Goal: Transaction & Acquisition: Subscribe to service/newsletter

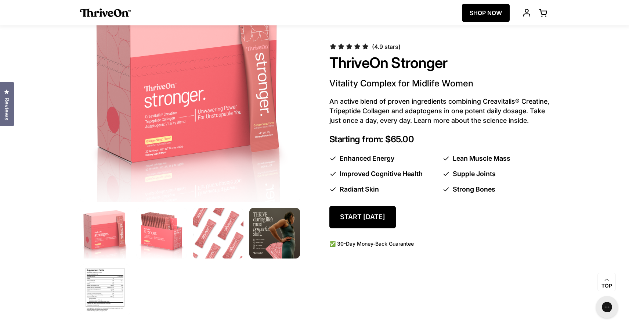
scroll to position [400, 0]
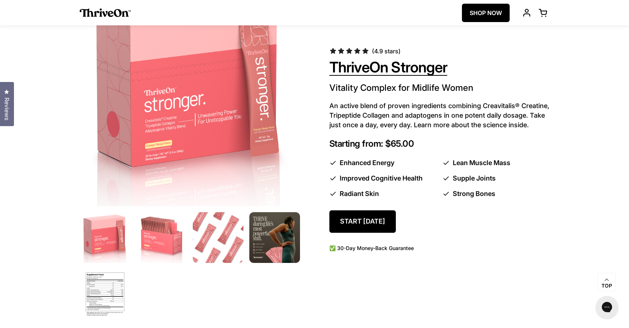
click at [385, 66] on span "ThriveOn Stronger" at bounding box center [388, 67] width 118 height 19
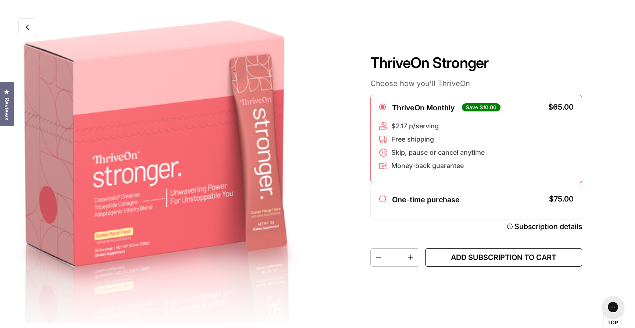
click at [442, 250] on button "Add subscription to cart" at bounding box center [503, 257] width 157 height 18
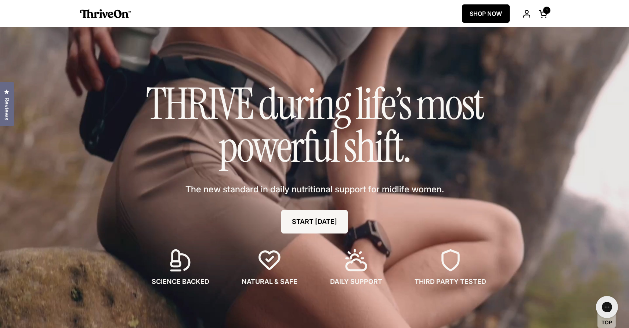
click at [547, 12] on span at bounding box center [543, 13] width 9 height 9
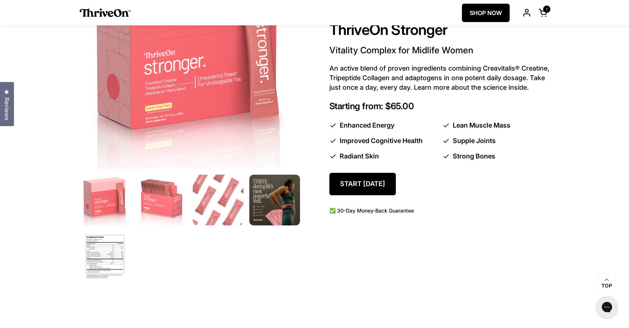
scroll to position [436, 0]
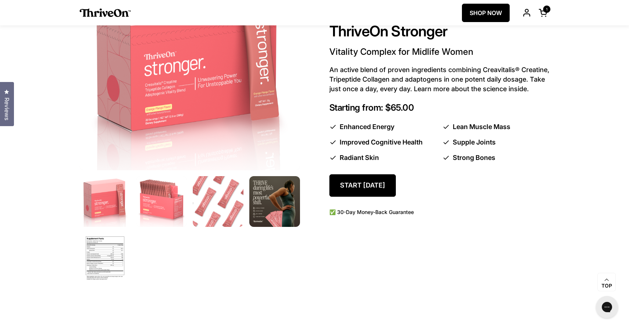
click at [162, 203] on img at bounding box center [161, 200] width 53 height 53
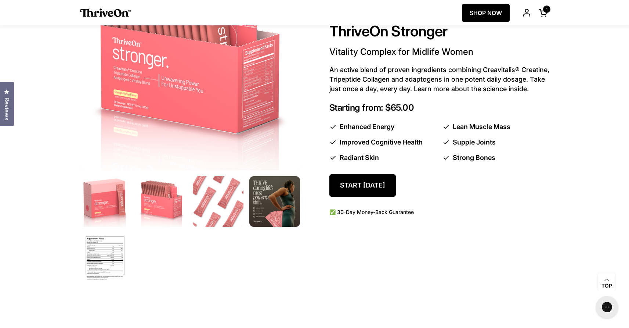
click at [212, 214] on img at bounding box center [217, 200] width 53 height 53
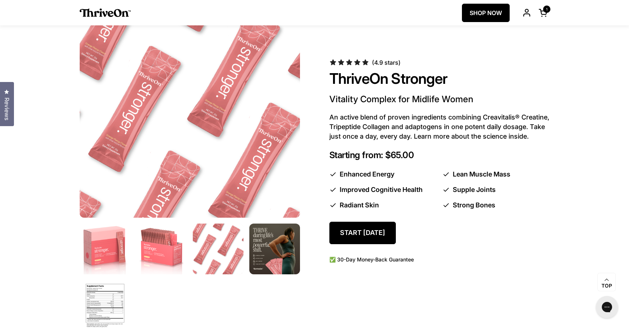
scroll to position [386, 0]
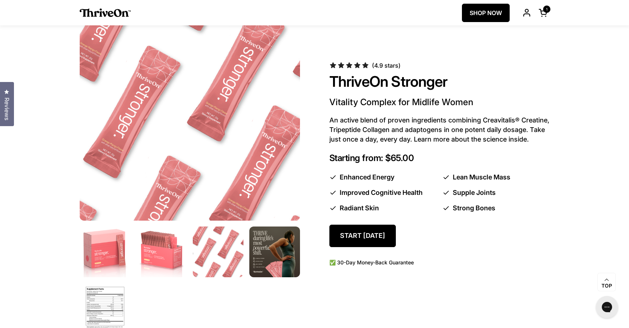
click at [200, 107] on img at bounding box center [189, 109] width 231 height 231
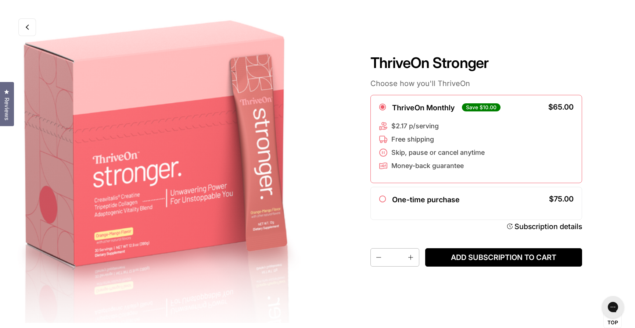
click at [216, 121] on img at bounding box center [158, 164] width 317 height 328
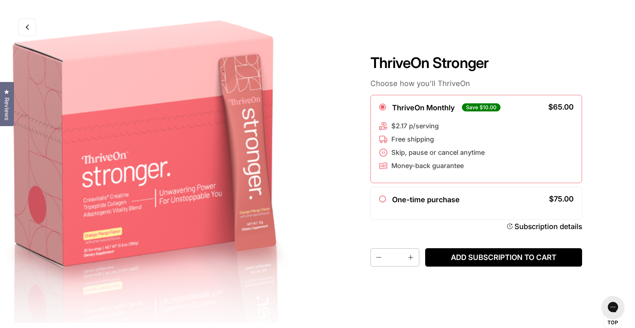
drag, startPoint x: 205, startPoint y: 138, endPoint x: 133, endPoint y: 142, distance: 72.5
click at [146, 140] on div at bounding box center [158, 164] width 317 height 328
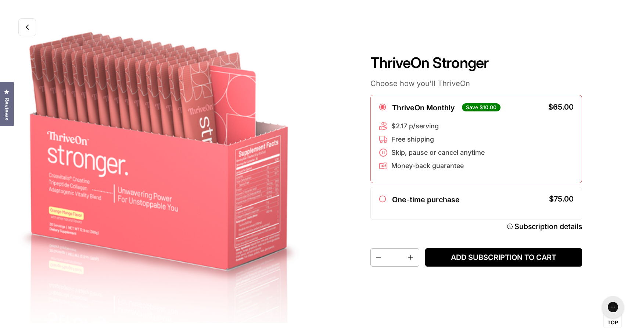
drag, startPoint x: 242, startPoint y: 163, endPoint x: 82, endPoint y: 160, distance: 160.2
click at [94, 161] on div at bounding box center [158, 164] width 317 height 328
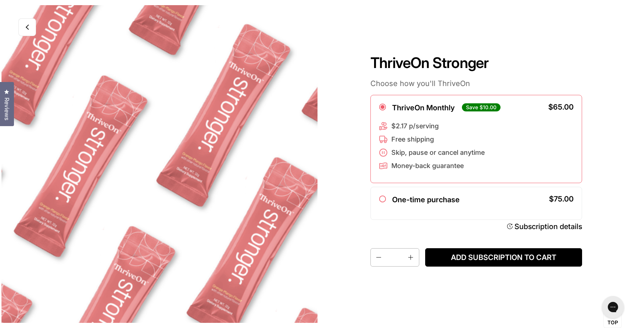
scroll to position [0, 635]
